Goal: Task Accomplishment & Management: Use online tool/utility

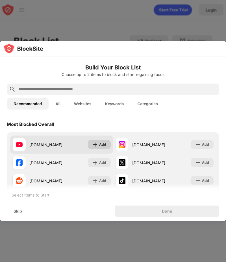
click at [103, 141] on div "Add" at bounding box center [99, 144] width 23 height 9
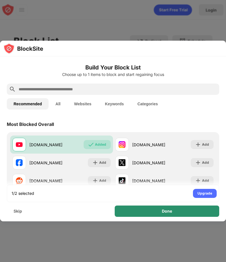
click at [180, 213] on div "Done" at bounding box center [167, 211] width 104 height 11
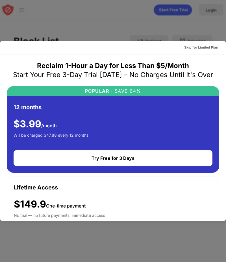
scroll to position [21, 0]
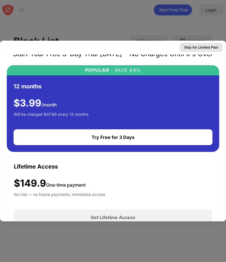
click at [189, 48] on div "Skip for Limited Plan" at bounding box center [201, 48] width 34 height 6
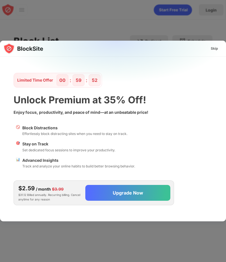
scroll to position [0, 0]
click at [214, 48] on div "Skip" at bounding box center [214, 49] width 7 height 6
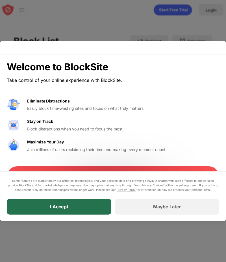
click at [81, 208] on div "I Accept" at bounding box center [59, 207] width 104 height 16
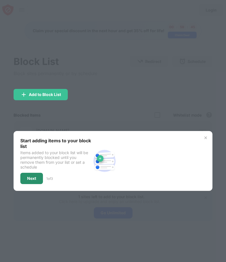
click at [35, 177] on div "Next" at bounding box center [31, 178] width 9 height 5
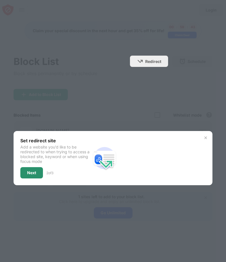
click at [29, 173] on div "Next" at bounding box center [31, 173] width 9 height 5
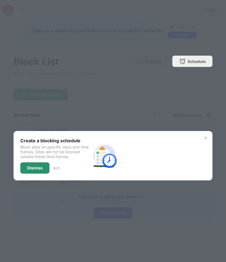
click at [31, 168] on div "Dismiss" at bounding box center [35, 168] width 16 height 5
